Goal: Task Accomplishment & Management: Manage account settings

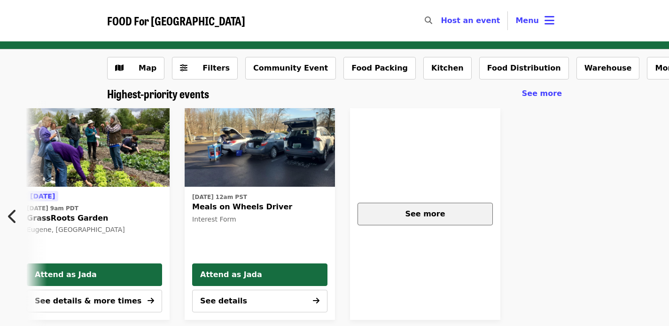
scroll to position [0, 582]
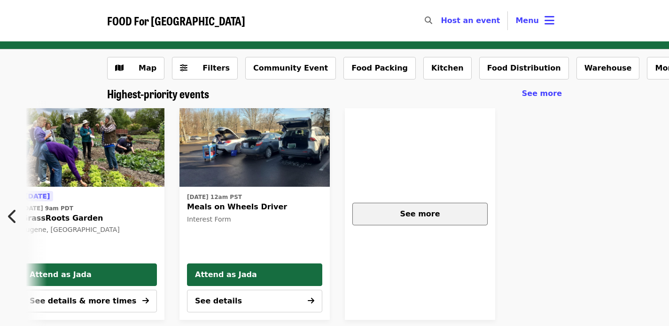
click at [444, 210] on div "See more" at bounding box center [419, 213] width 119 height 11
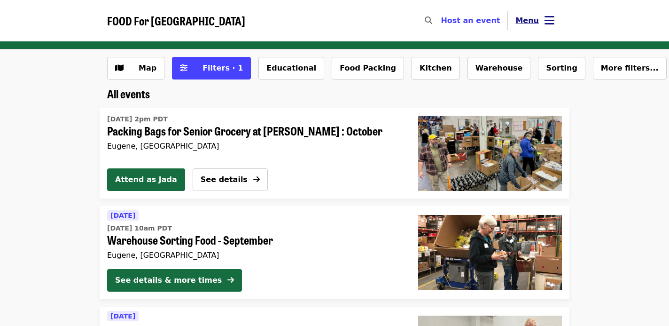
click at [552, 26] on icon "bars icon" at bounding box center [549, 21] width 10 height 14
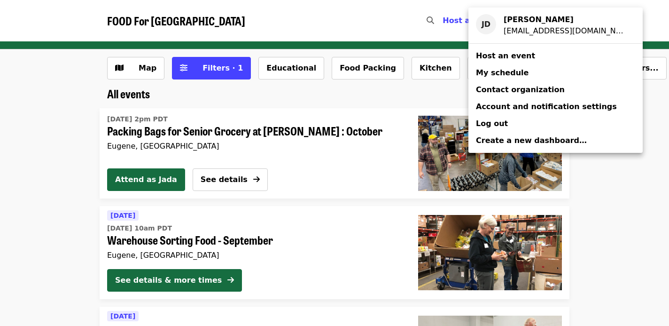
click at [511, 71] on span "My schedule" at bounding box center [502, 72] width 53 height 9
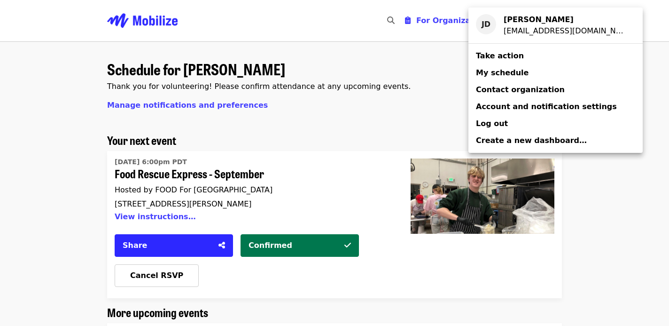
click at [331, 147] on div "Account menu" at bounding box center [334, 163] width 669 height 326
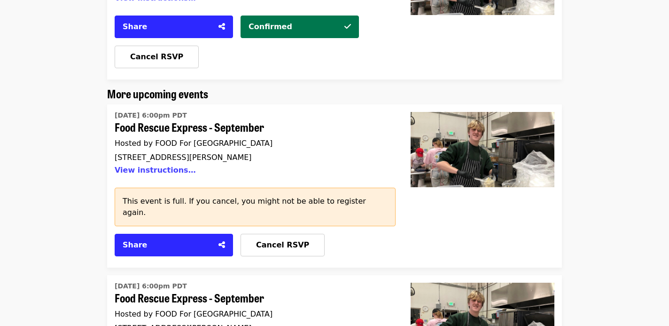
scroll to position [220, 0]
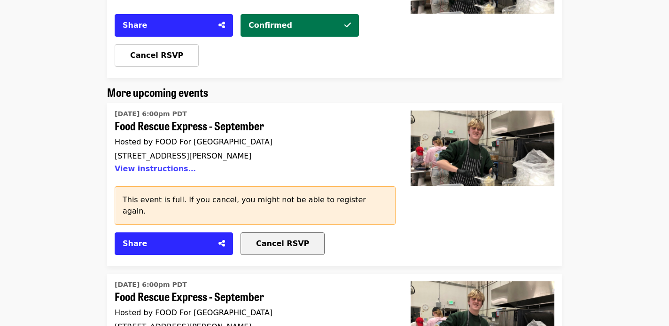
click at [281, 239] on span "Cancel RSVP" at bounding box center [282, 243] width 53 height 9
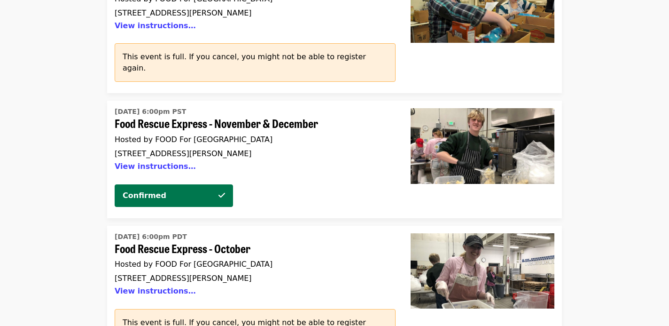
scroll to position [2682, 0]
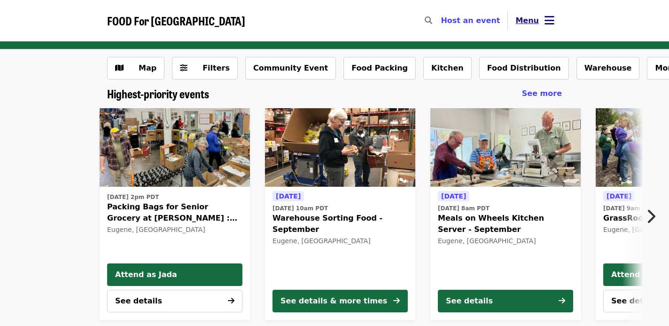
click at [552, 24] on icon "bars icon" at bounding box center [549, 21] width 10 height 14
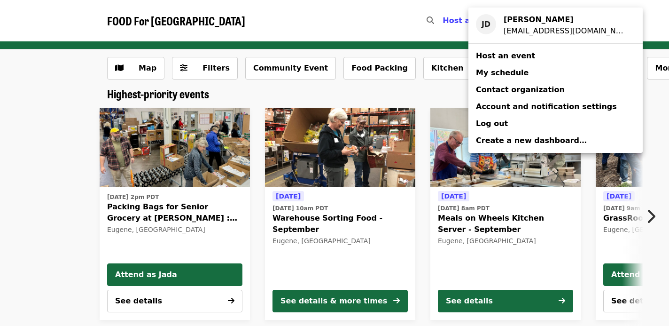
click at [503, 70] on span "My schedule" at bounding box center [502, 72] width 53 height 9
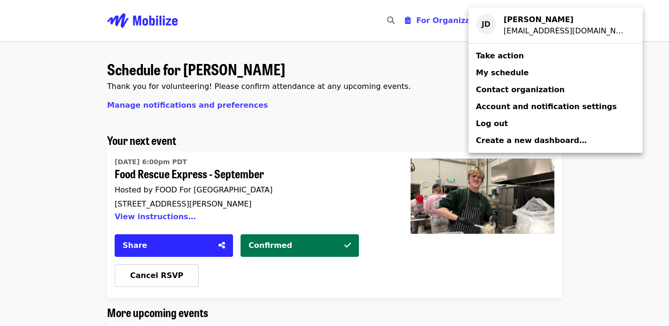
click at [311, 117] on div "Account menu" at bounding box center [334, 163] width 669 height 326
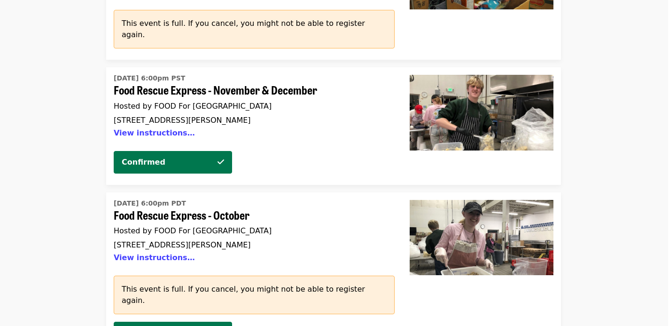
scroll to position [2145, 1]
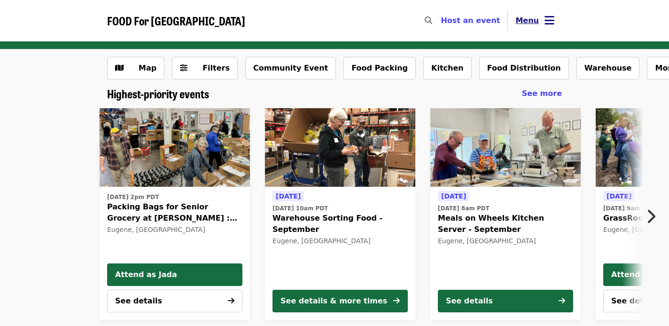
click at [556, 20] on button "Menu" at bounding box center [535, 20] width 54 height 23
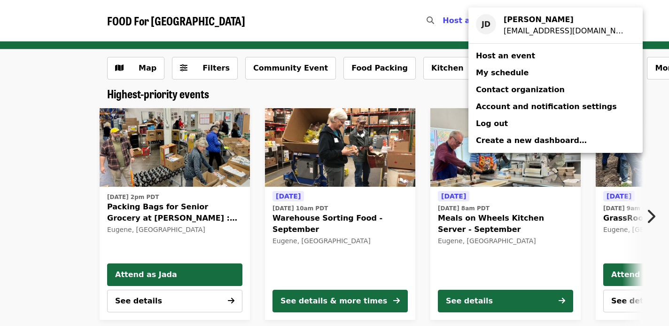
click at [505, 71] on span "My schedule" at bounding box center [502, 72] width 53 height 9
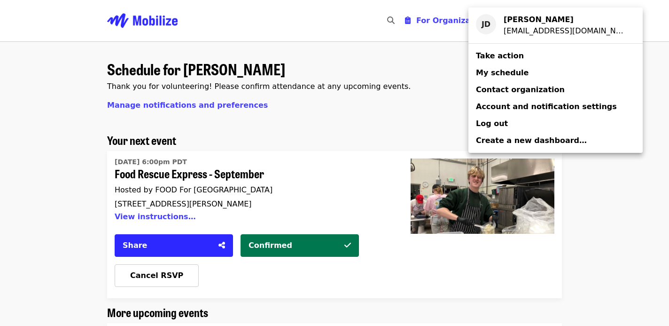
click at [312, 140] on div "Account menu" at bounding box center [334, 163] width 669 height 326
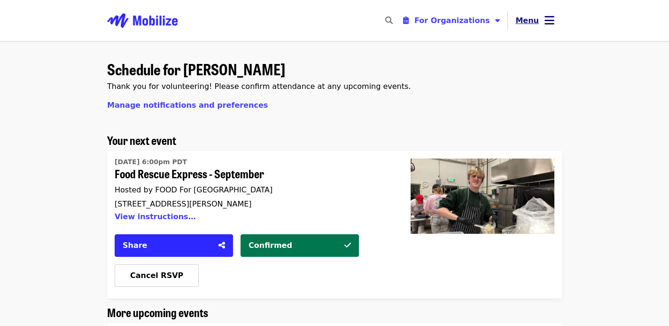
click at [543, 26] on button "Menu" at bounding box center [535, 20] width 54 height 23
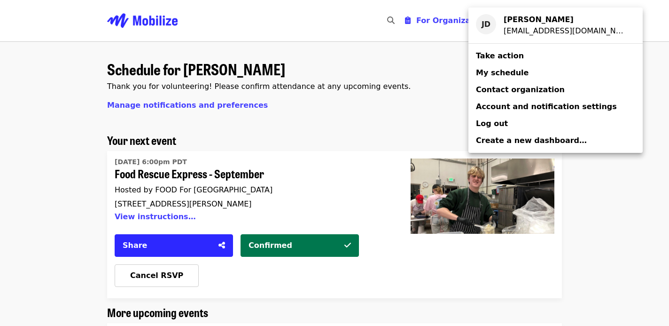
click at [496, 56] on span "Take action" at bounding box center [500, 55] width 48 height 9
